Goal: Check status: Check status

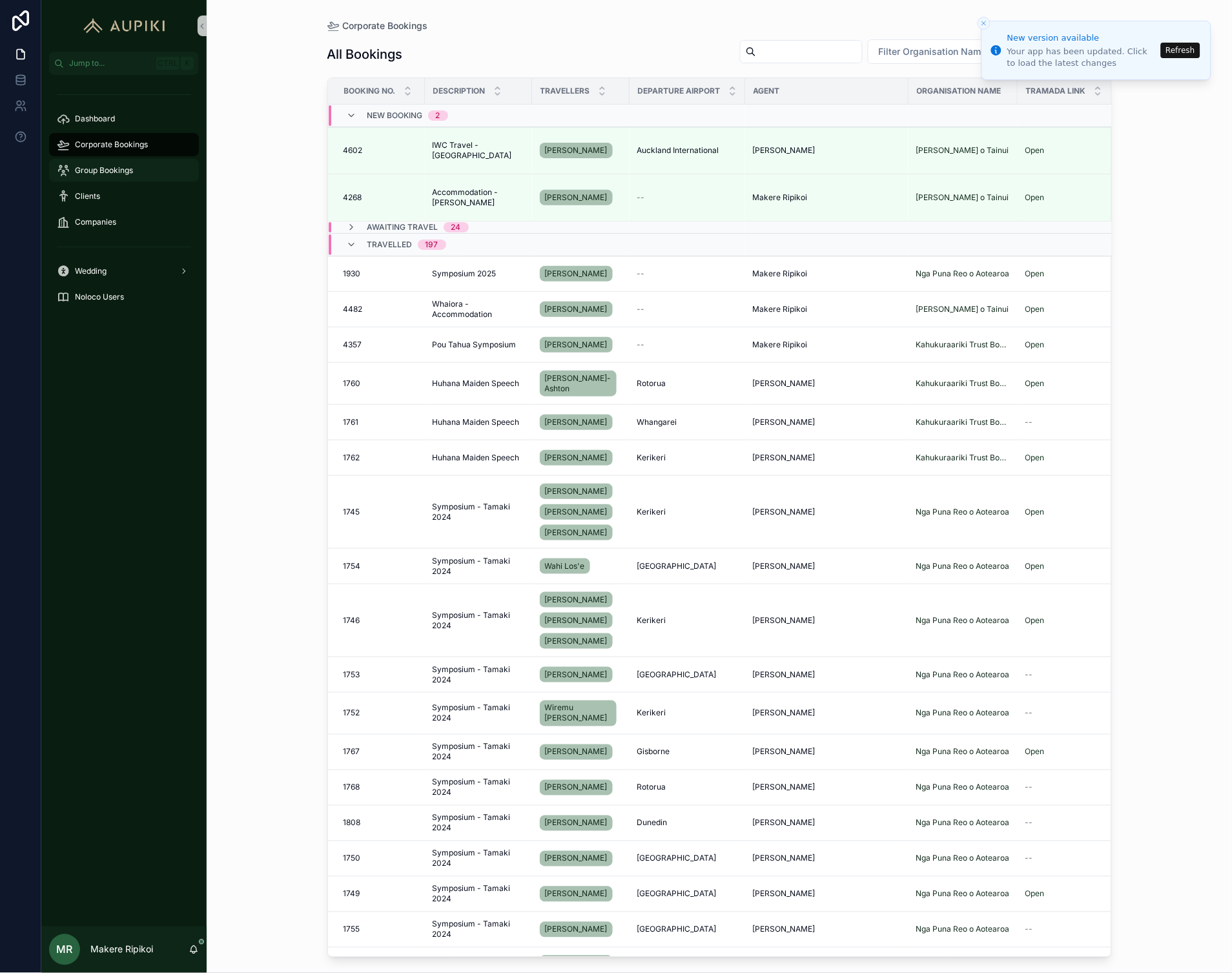
click at [120, 159] on link "Group Bookings" at bounding box center [124, 170] width 150 height 23
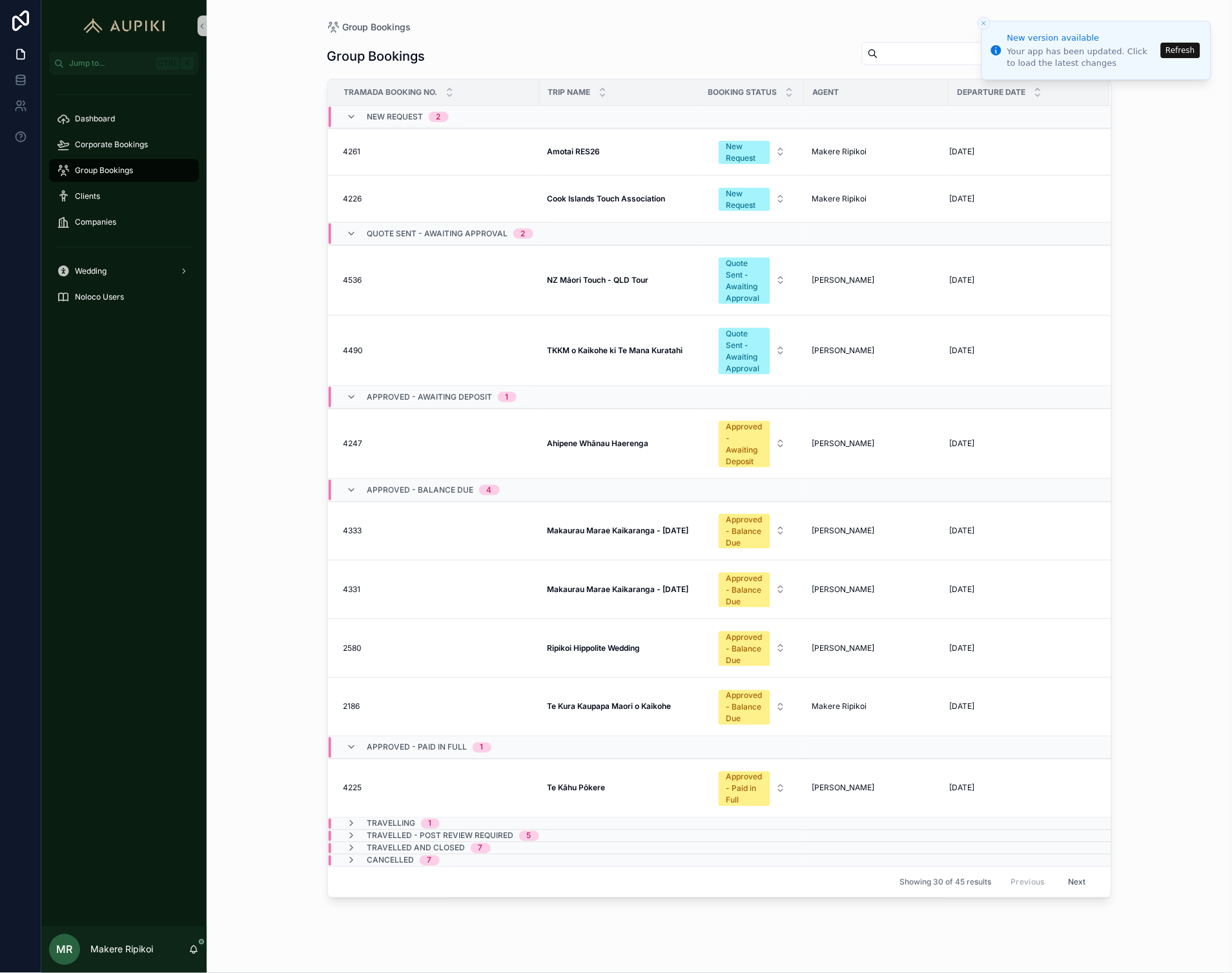
click at [394, 235] on span "Quote Sent - Awaiting Approval" at bounding box center [438, 234] width 141 height 10
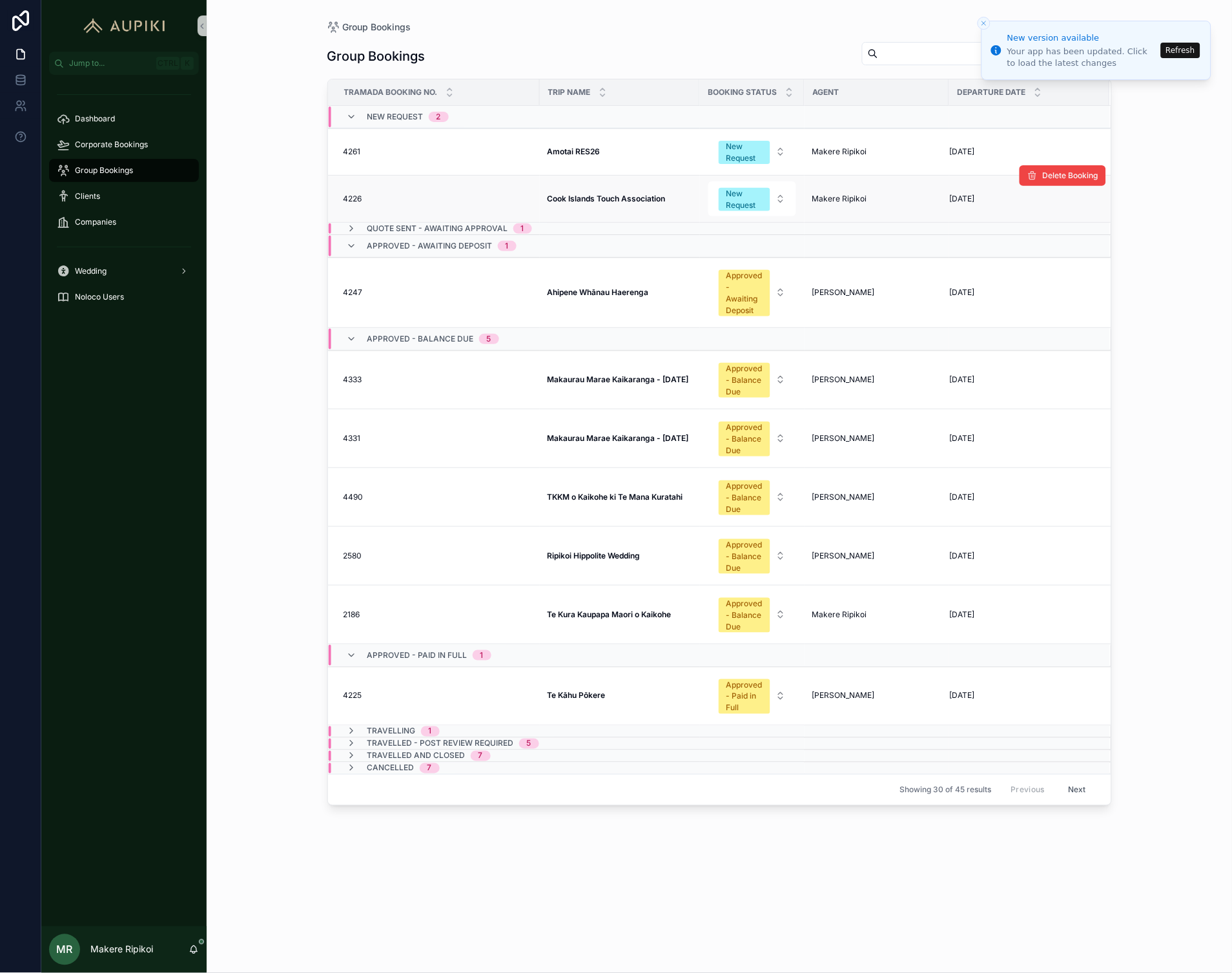
click at [569, 211] on td "Cook Islands Touch Association Cook Islands Touch Association" at bounding box center [619, 199] width 160 height 47
click at [579, 194] on strong "Cook Islands Touch Association" at bounding box center [606, 198] width 118 height 10
